Goal: Task Accomplishment & Management: Manage account settings

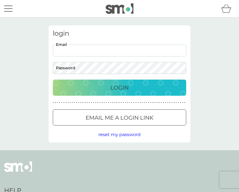
type input "mollymouse73@gmail.com"
click at [120, 87] on button "Login" at bounding box center [119, 87] width 133 height 16
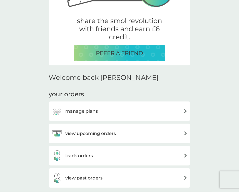
scroll to position [100, 0]
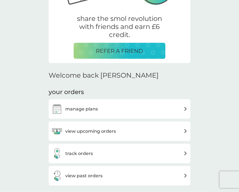
click at [184, 108] on img at bounding box center [185, 109] width 4 height 4
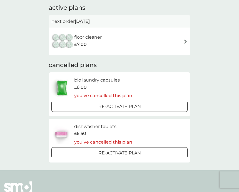
scroll to position [38, 0]
click at [184, 41] on img at bounding box center [185, 41] width 4 height 4
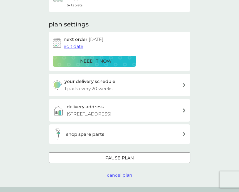
scroll to position [62, 0]
click at [125, 178] on span "cancel plan" at bounding box center [119, 175] width 25 height 5
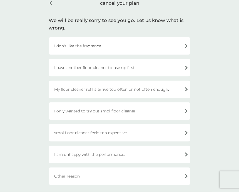
scroll to position [29, 0]
click at [186, 155] on div "I am unhappy with the performance." at bounding box center [120, 154] width 142 height 18
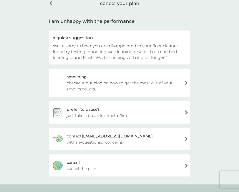
scroll to position [29, 0]
click at [185, 166] on div "[PERSON_NAME] the plan" at bounding box center [120, 165] width 142 height 22
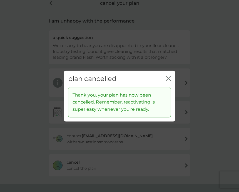
click at [168, 81] on icon "close" at bounding box center [168, 78] width 5 height 5
